Goal: Task Accomplishment & Management: Use online tool/utility

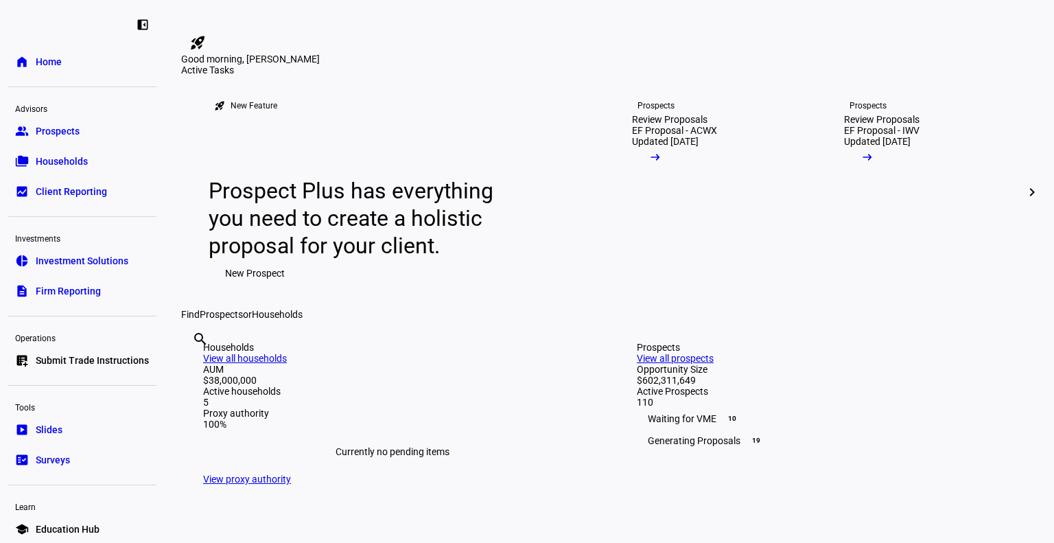
click at [88, 359] on span "Submit Trade Instructions" at bounding box center [92, 360] width 113 height 14
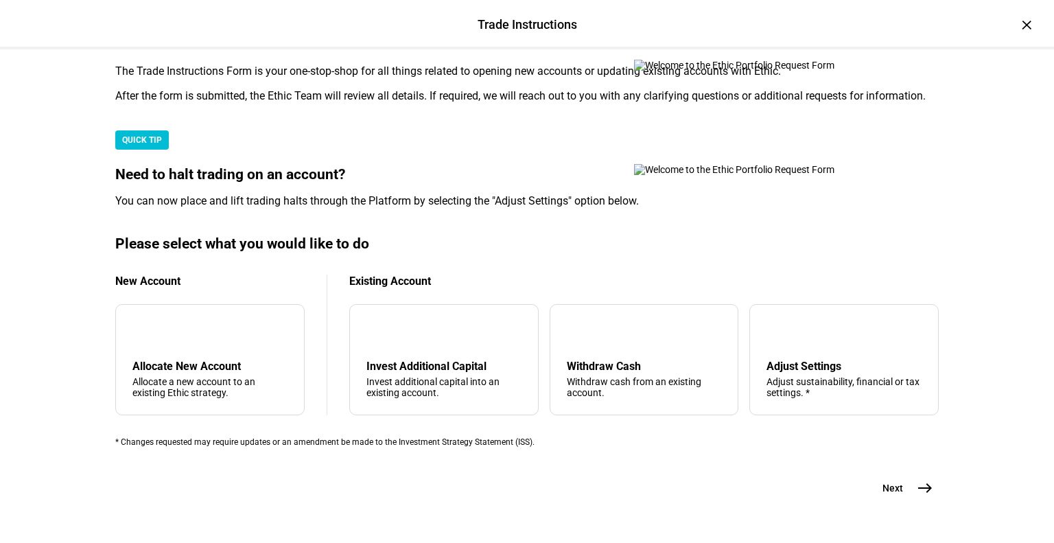
scroll to position [373, 0]
click at [801, 376] on div "Adjust sustainability, financial or tax settings. *" at bounding box center [843, 387] width 155 height 22
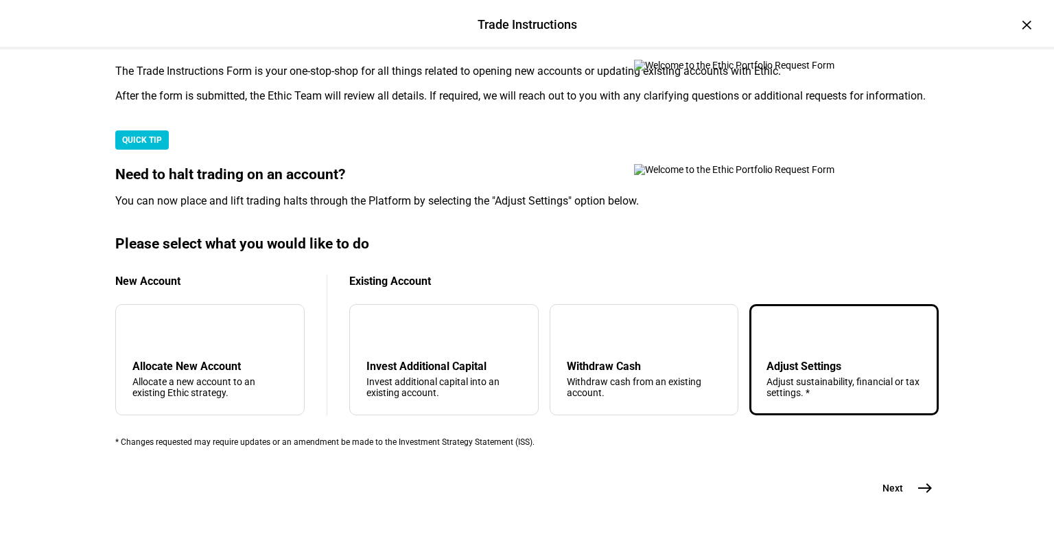
click at [883, 495] on span "Next" at bounding box center [892, 488] width 21 height 14
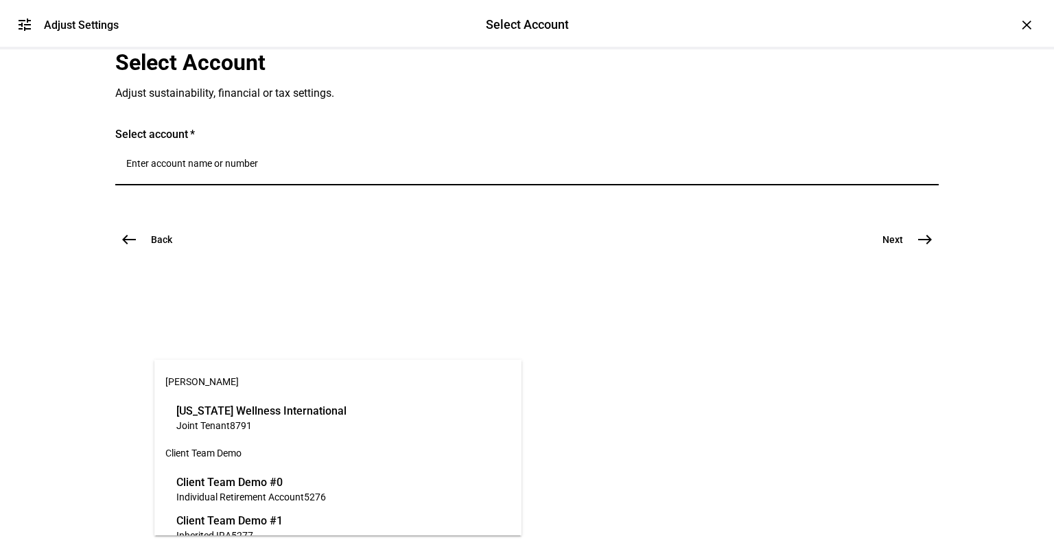
click at [307, 169] on input "Number" at bounding box center [526, 163] width 801 height 11
click at [244, 493] on span "Individual Retirement Account" at bounding box center [240, 496] width 128 height 11
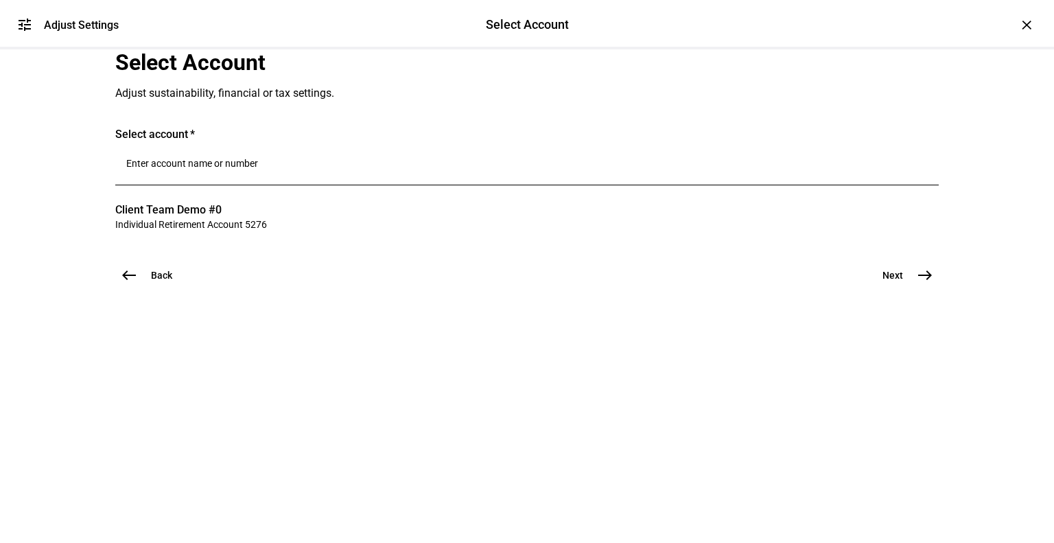
click at [885, 289] on button "Next east" at bounding box center [902, 274] width 73 height 27
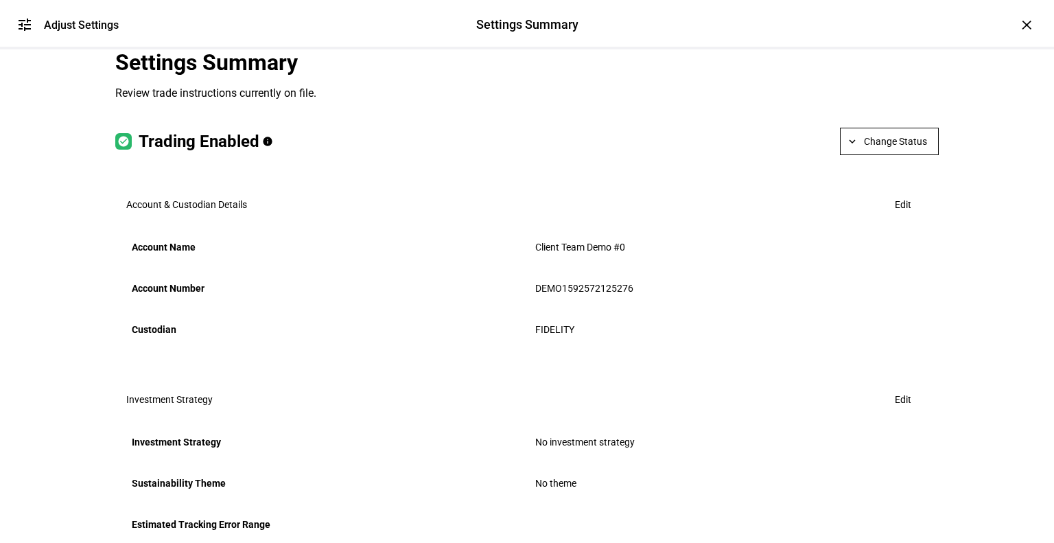
scroll to position [609, 0]
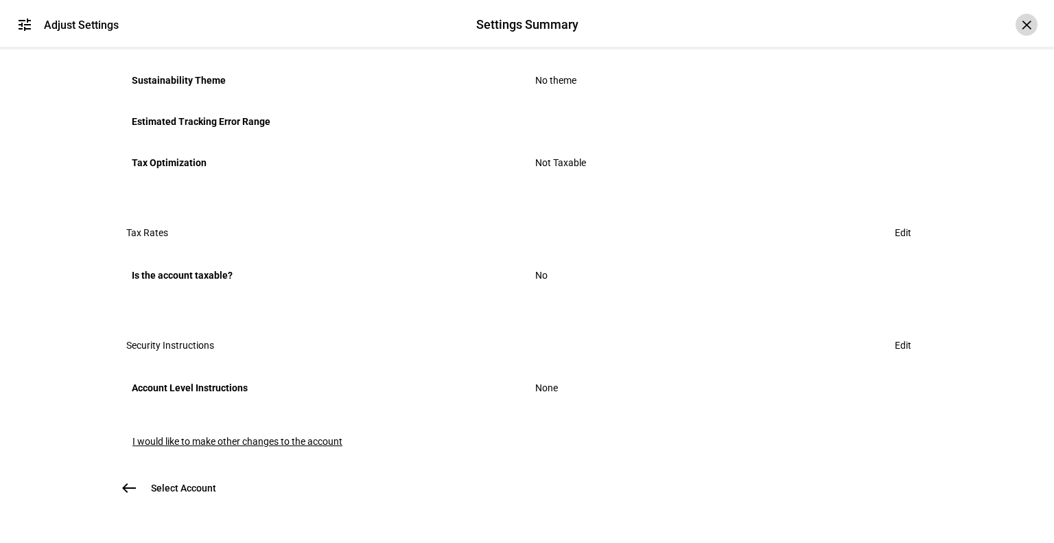
click at [1015, 35] on div "tune Adjust Settings Settings Summary Settings Summary Adjust Settings ×" at bounding box center [527, 24] width 1054 height 49
click at [1016, 35] on div "×" at bounding box center [1026, 25] width 22 height 22
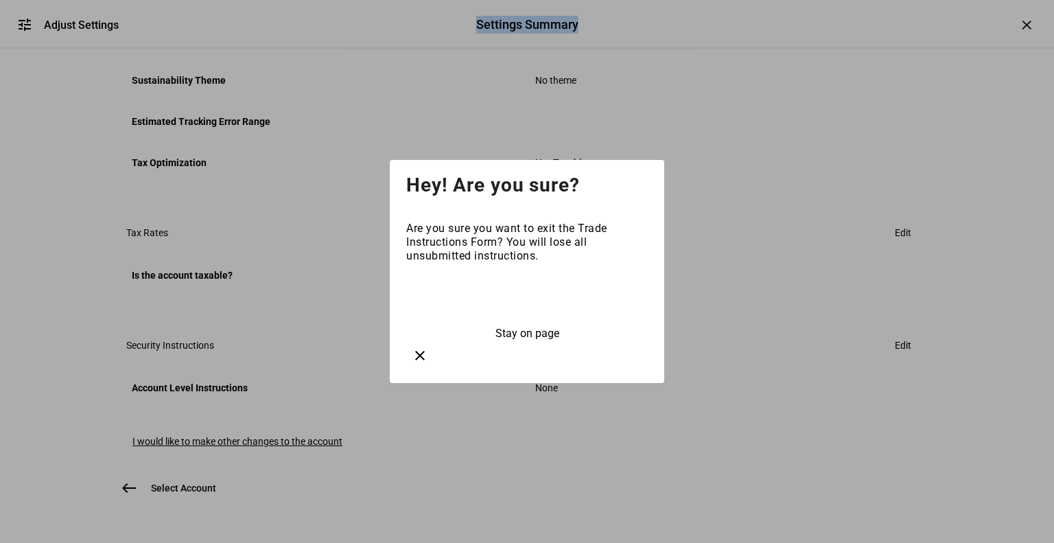
click at [518, 305] on span "Exit" at bounding box center [526, 298] width 19 height 13
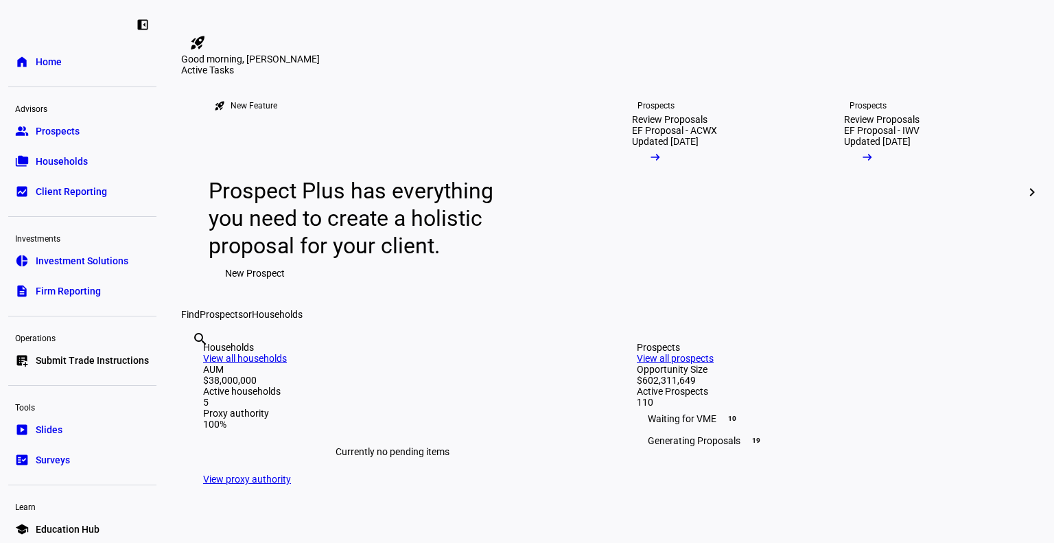
click at [86, 355] on span "Submit Trade Instructions" at bounding box center [92, 360] width 113 height 14
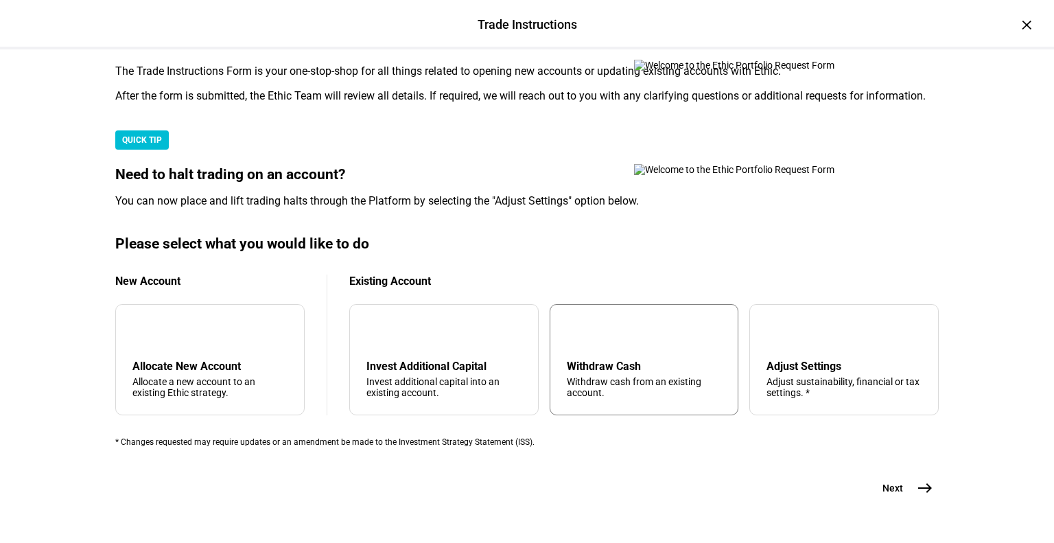
scroll to position [413, 0]
click at [635, 376] on div "Withdraw cash from an existing account." at bounding box center [644, 387] width 155 height 22
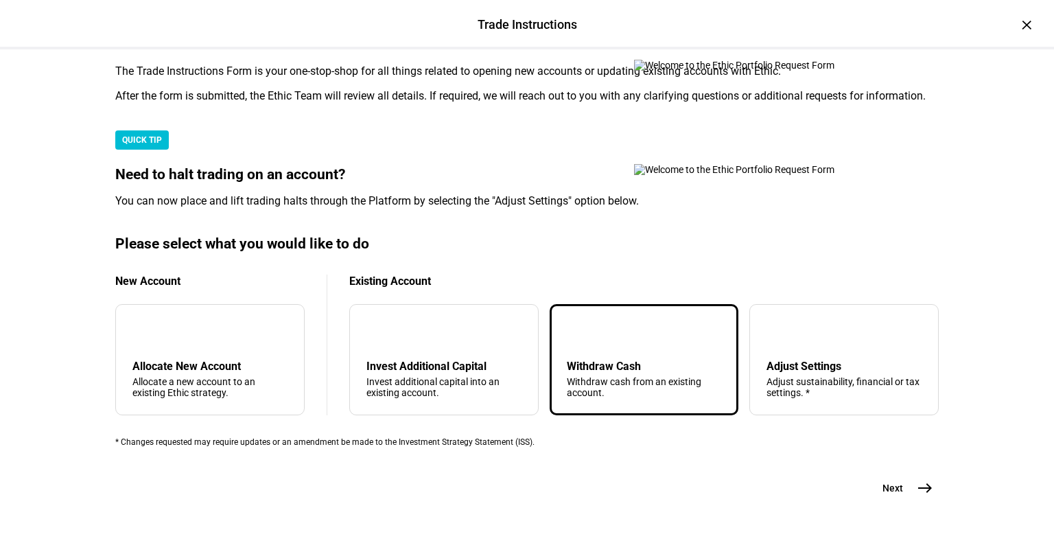
click at [916, 479] on mat-icon "east" at bounding box center [924, 487] width 16 height 16
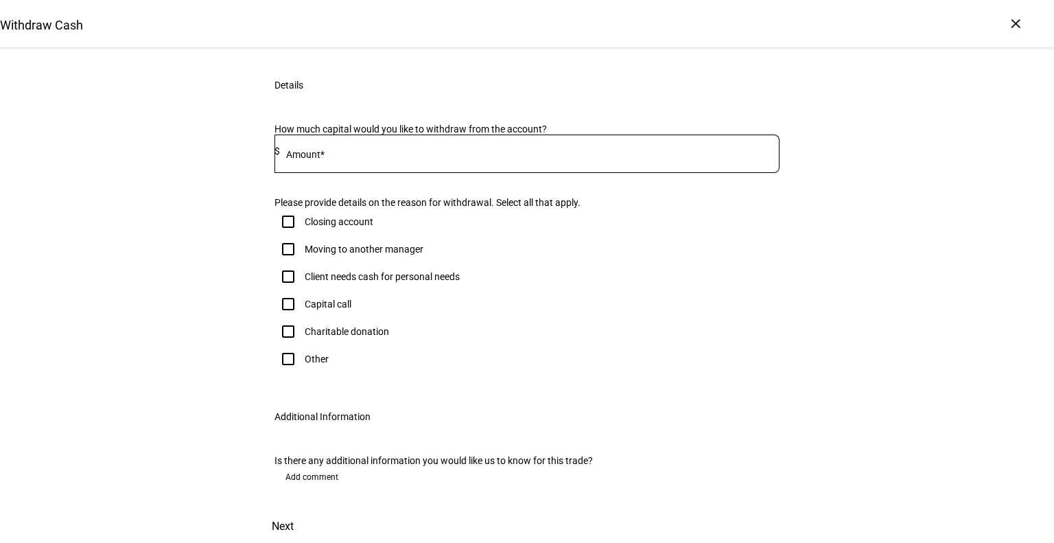
scroll to position [420, 0]
drag, startPoint x: 285, startPoint y: 423, endPoint x: 310, endPoint y: 423, distance: 25.4
click at [285, 466] on span "Add comment" at bounding box center [311, 477] width 53 height 22
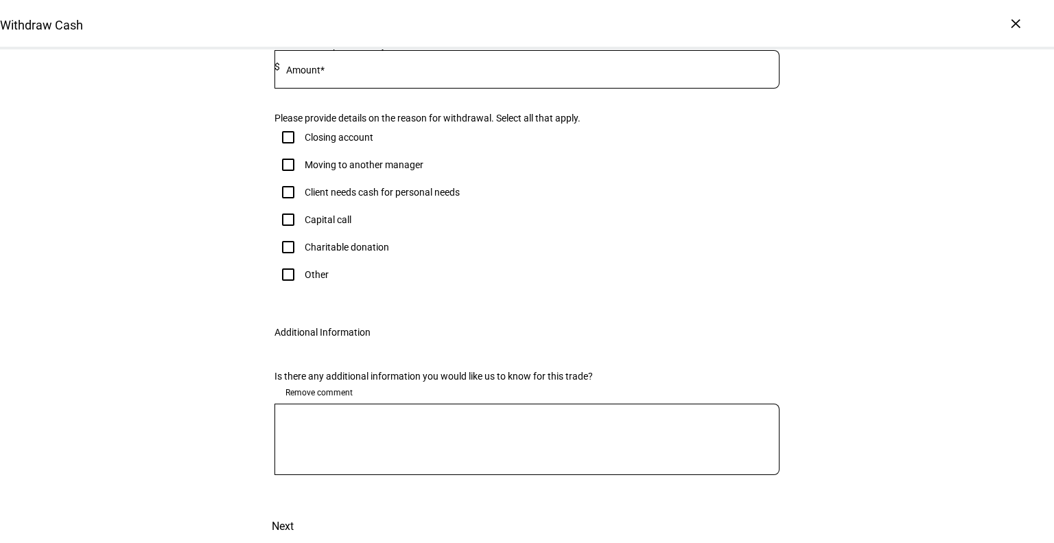
click at [386, 464] on textarea at bounding box center [526, 438] width 505 height 49
